Goal: Task Accomplishment & Management: Complete application form

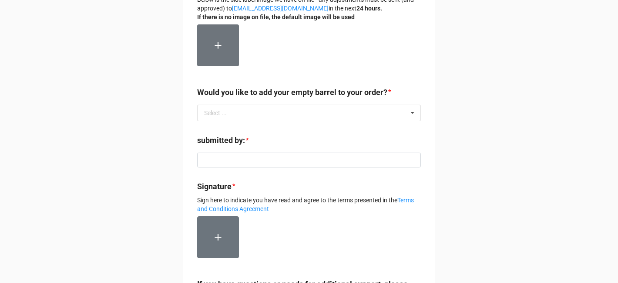
scroll to position [307, 0]
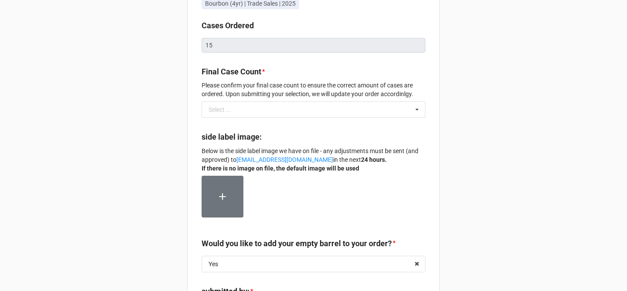
scroll to position [149, 0]
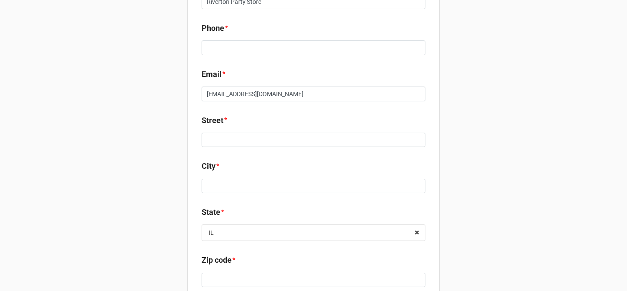
scroll to position [261, 0]
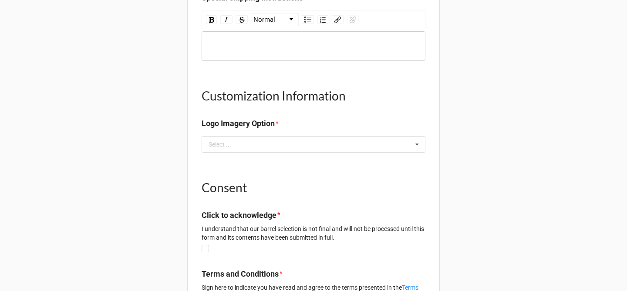
scroll to position [1072, 0]
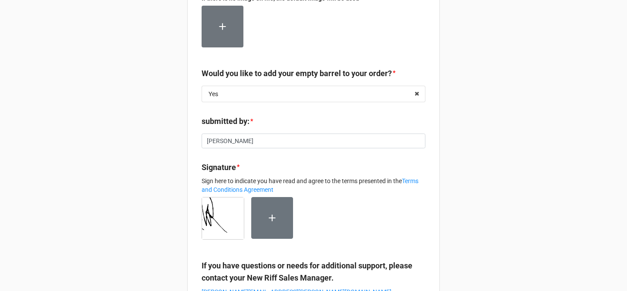
scroll to position [384, 0]
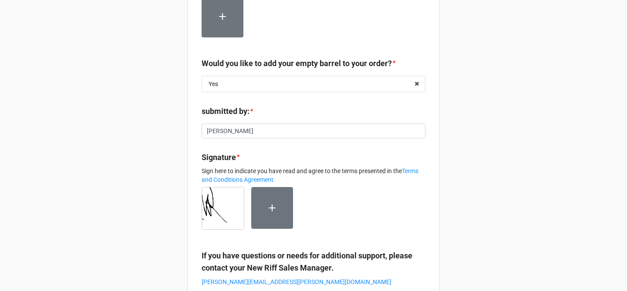
scroll to position [384, 0]
